Goal: Task Accomplishment & Management: Complete application form

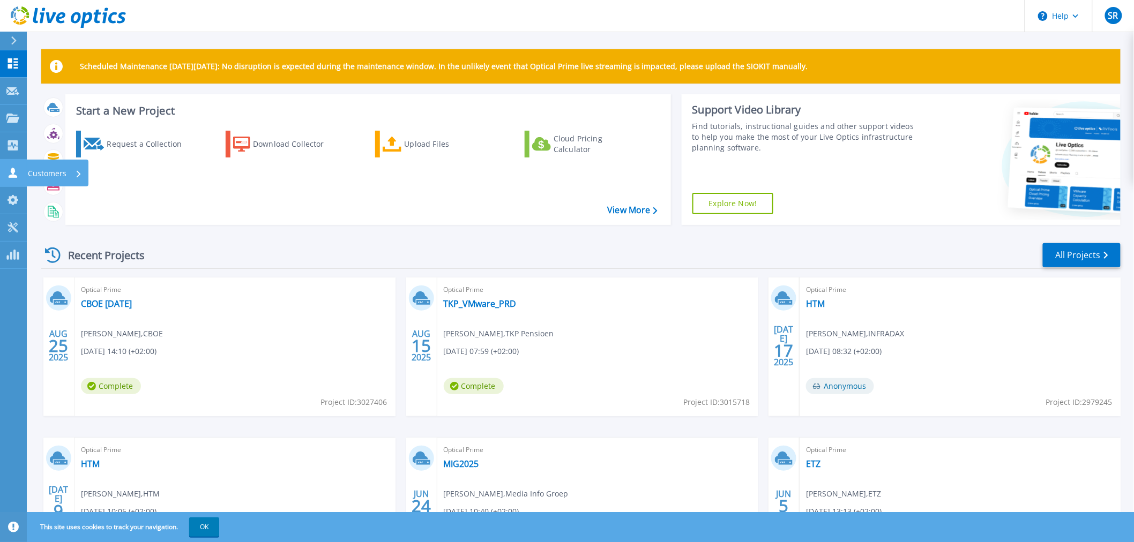
click at [8, 168] on icon at bounding box center [12, 173] width 13 height 10
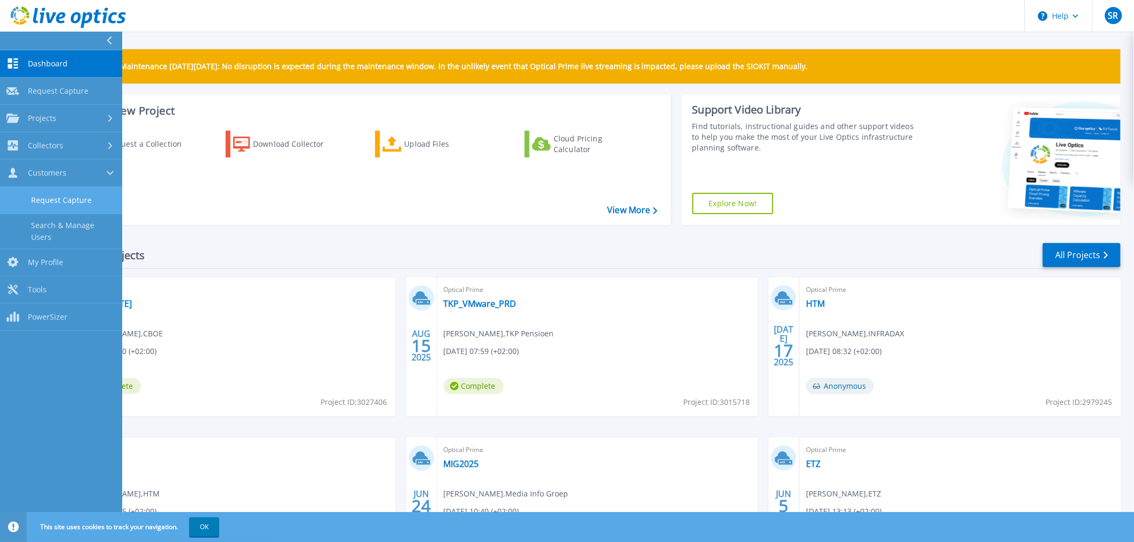
click at [79, 190] on link "Request Capture" at bounding box center [61, 200] width 122 height 27
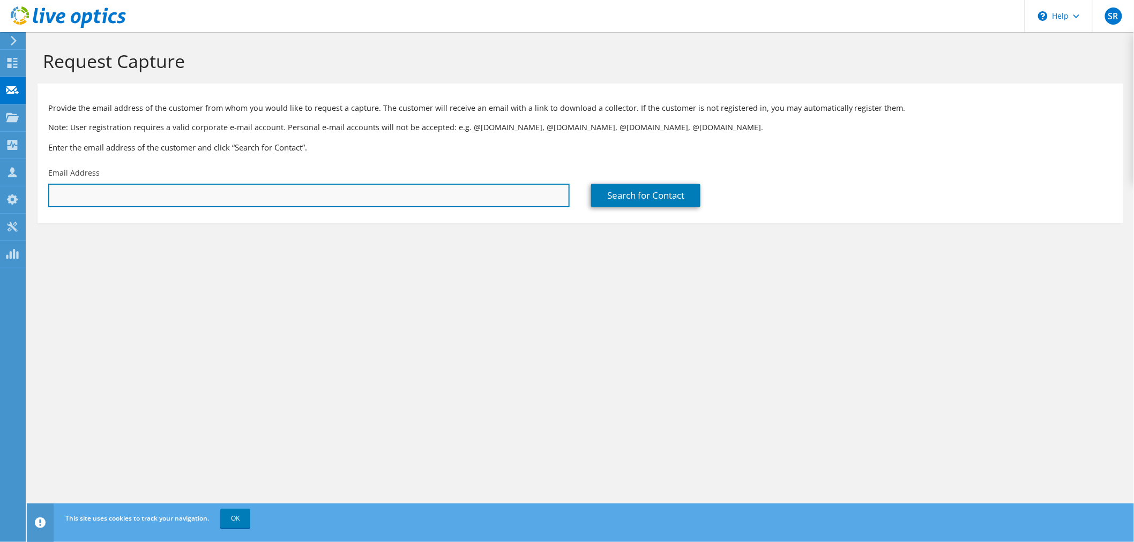
click at [319, 195] on input "text" at bounding box center [308, 196] width 521 height 24
paste input "[PERSON_NAME][EMAIL_ADDRESS][DOMAIN_NAME]"
type input "[PERSON_NAME][EMAIL_ADDRESS][DOMAIN_NAME]"
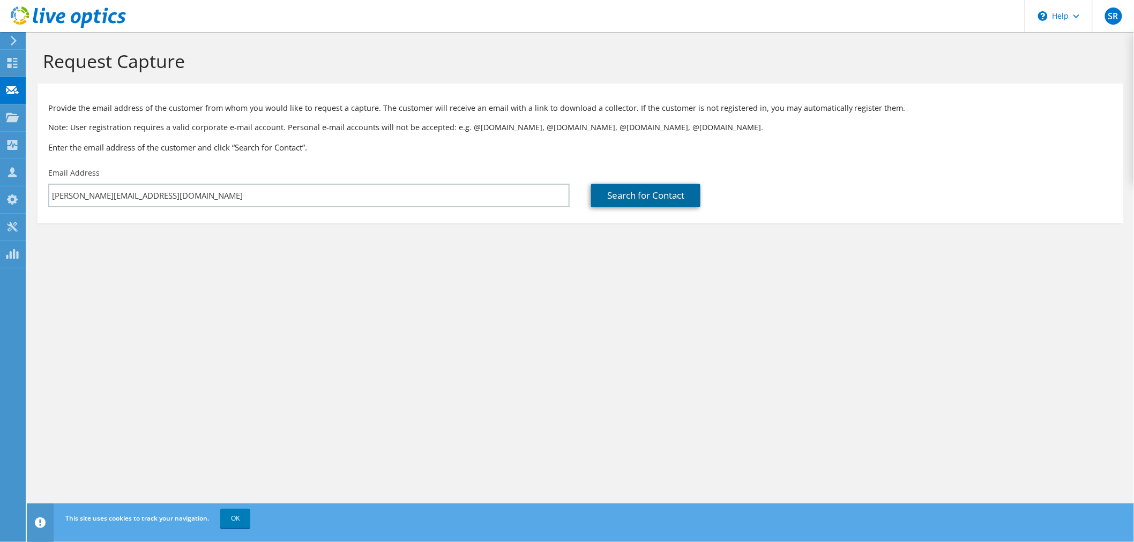
click at [643, 197] on link "Search for Contact" at bounding box center [645, 196] width 109 height 24
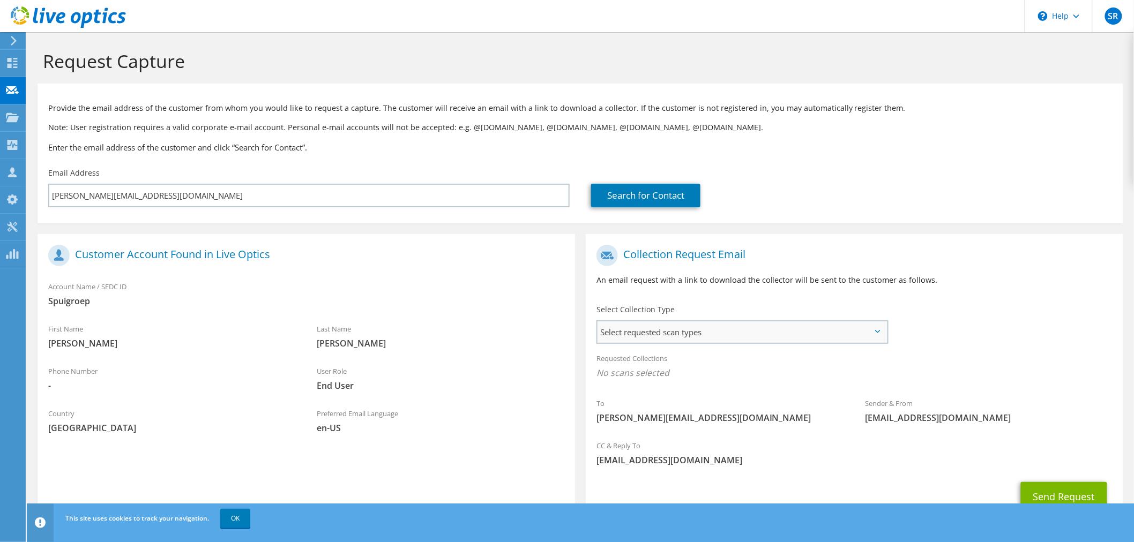
click at [746, 332] on span "Select requested scan types" at bounding box center [741, 331] width 289 height 21
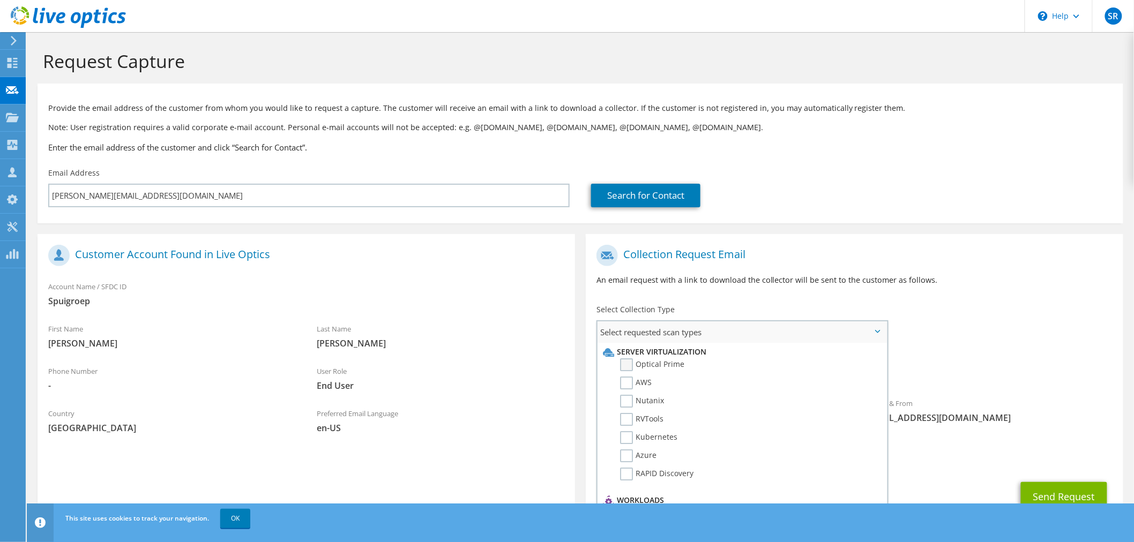
click at [626, 366] on label "Optical Prime" at bounding box center [652, 364] width 64 height 13
click at [0, 0] on input "Optical Prime" at bounding box center [0, 0] width 0 height 0
click at [1041, 491] on button "Send Request" at bounding box center [1064, 499] width 86 height 29
